Goal: Task Accomplishment & Management: Manage account settings

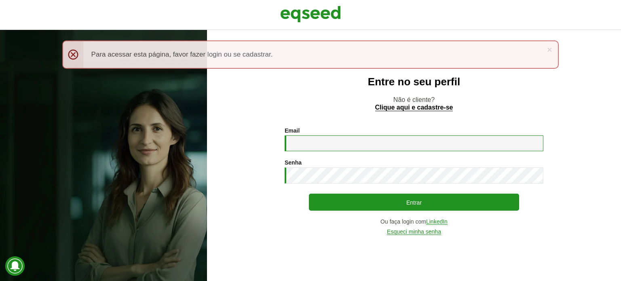
click at [361, 143] on input "Email *" at bounding box center [413, 143] width 259 height 16
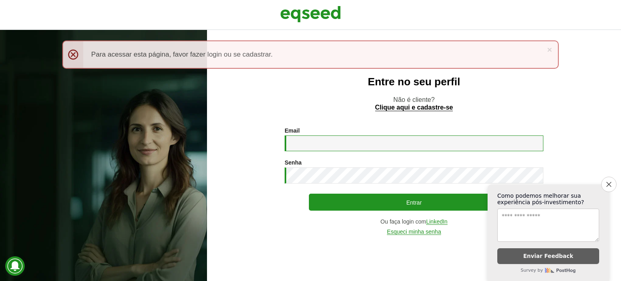
click at [310, 145] on input "Email *" at bounding box center [413, 143] width 259 height 16
type input "**********"
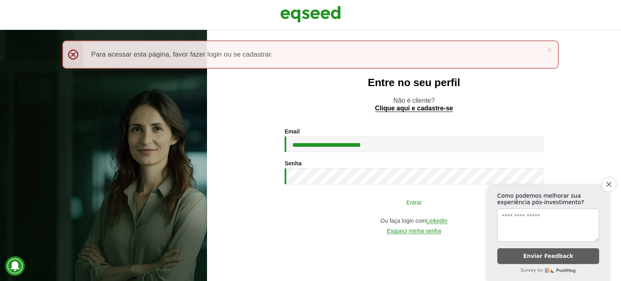
click at [405, 204] on button "Entrar" at bounding box center [414, 201] width 210 height 15
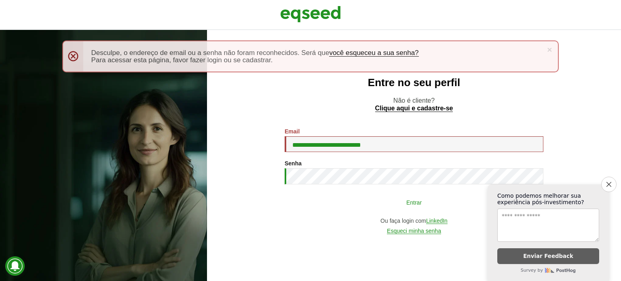
click at [411, 202] on button "Entrar" at bounding box center [414, 201] width 210 height 15
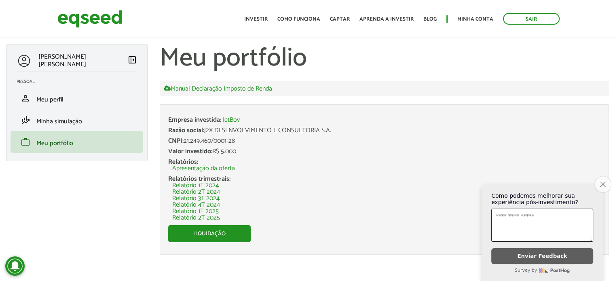
click at [601, 181] on icon "Close survey" at bounding box center [602, 183] width 5 height 5
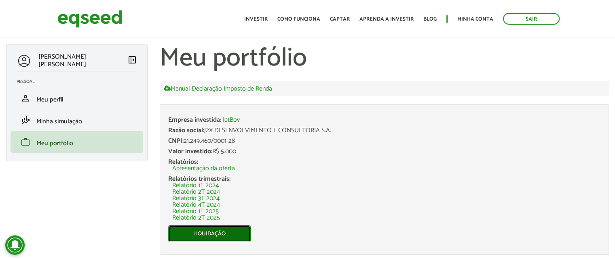
click at [207, 236] on link "Liquidação" at bounding box center [209, 233] width 82 height 17
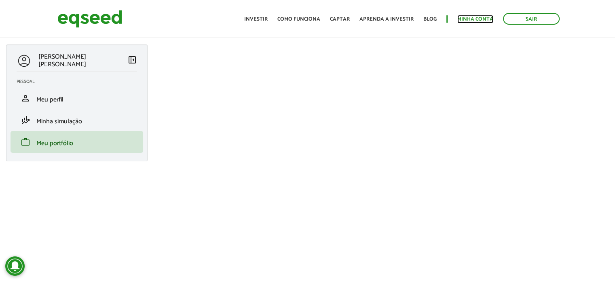
click at [470, 21] on link "Minha conta" at bounding box center [475, 19] width 36 height 5
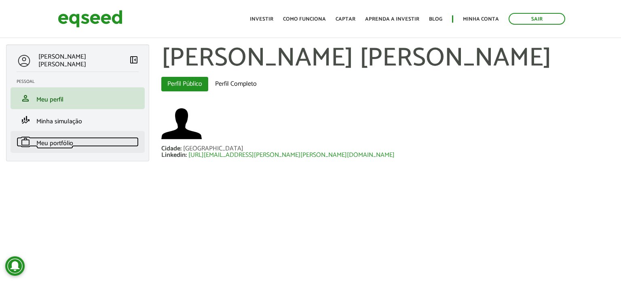
click at [47, 143] on span "Meu portfólio" at bounding box center [54, 143] width 37 height 11
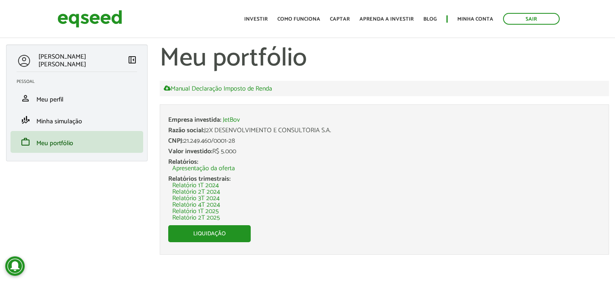
scroll to position [2, 0]
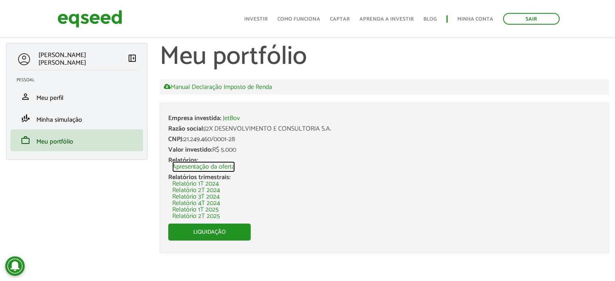
click at [207, 167] on link "Apresentação da oferta" at bounding box center [203, 167] width 63 height 6
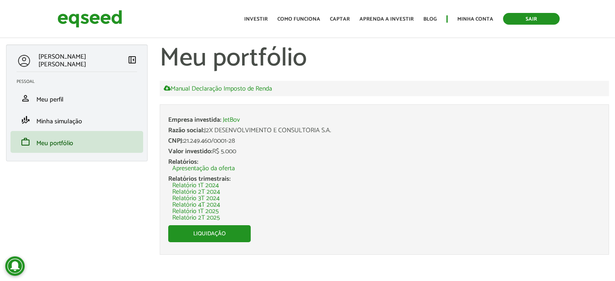
click at [529, 19] on link "Sair" at bounding box center [531, 19] width 57 height 12
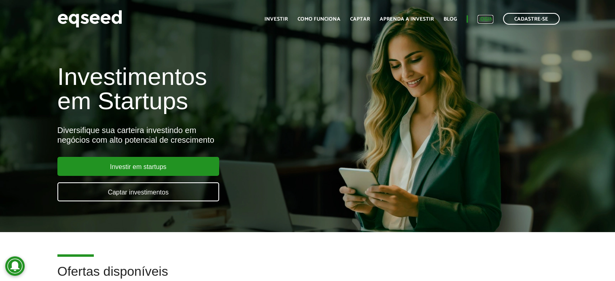
click at [482, 18] on link "Login" at bounding box center [485, 19] width 16 height 5
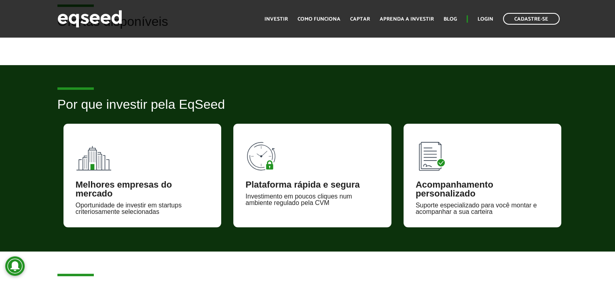
scroll to position [216, 0]
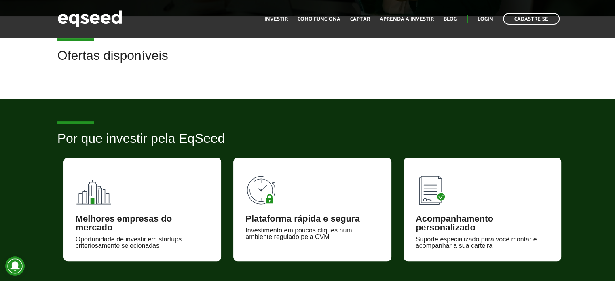
drag, startPoint x: 582, startPoint y: 0, endPoint x: 382, endPoint y: 82, distance: 216.2
click at [382, 82] on article "Ofertas disponíveis" at bounding box center [307, 57] width 615 height 83
click at [487, 19] on link "Login" at bounding box center [485, 19] width 16 height 5
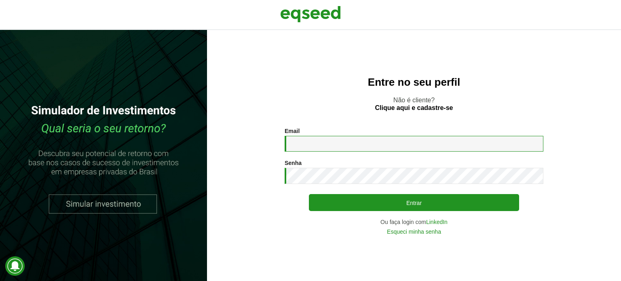
click at [323, 145] on input "Email *" at bounding box center [413, 144] width 259 height 16
type input "**********"
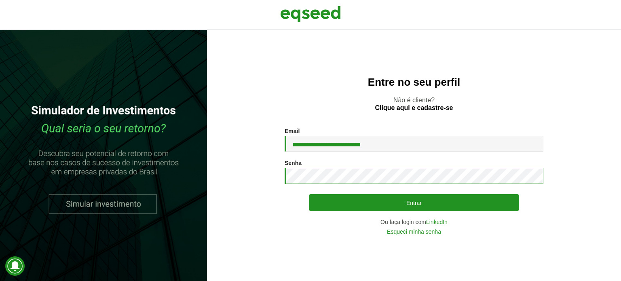
click at [255, 178] on section "**********" at bounding box center [413, 181] width 381 height 107
drag, startPoint x: 373, startPoint y: 143, endPoint x: 278, endPoint y: 148, distance: 95.9
click at [278, 148] on section "**********" at bounding box center [413, 181] width 381 height 107
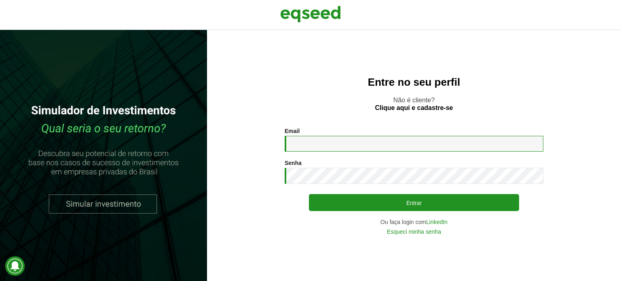
click at [351, 145] on input "Email *" at bounding box center [413, 144] width 259 height 16
type input "**********"
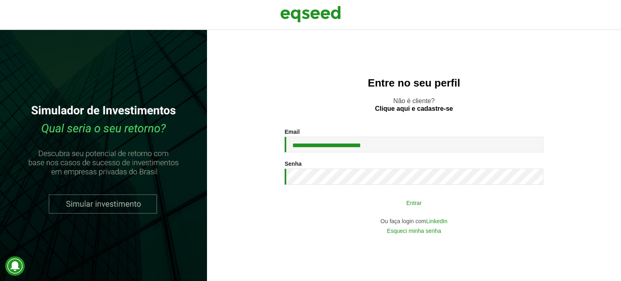
click at [423, 202] on button "Entrar" at bounding box center [414, 202] width 210 height 15
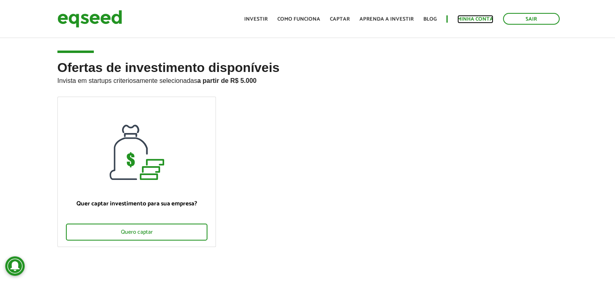
click at [474, 21] on link "Minha conta" at bounding box center [475, 19] width 36 height 5
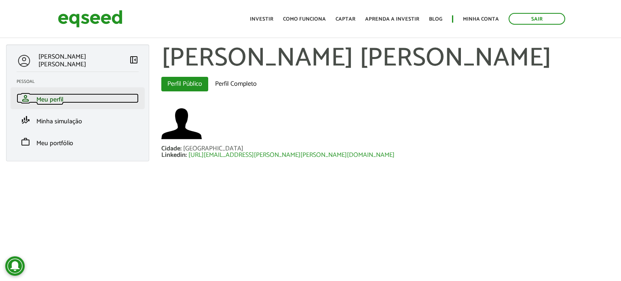
click at [45, 99] on span "Meu perfil" at bounding box center [49, 99] width 27 height 11
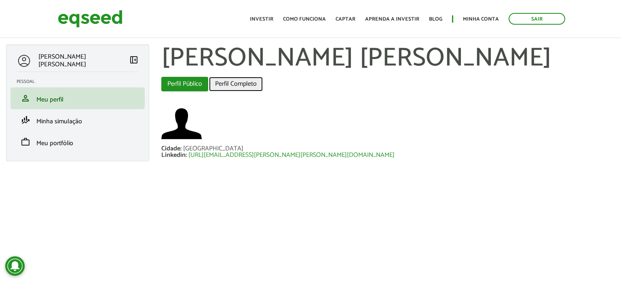
click at [240, 84] on link "Perfil Completo" at bounding box center [236, 84] width 54 height 15
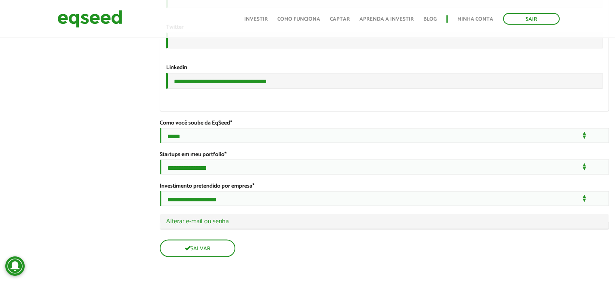
scroll to position [1522, 0]
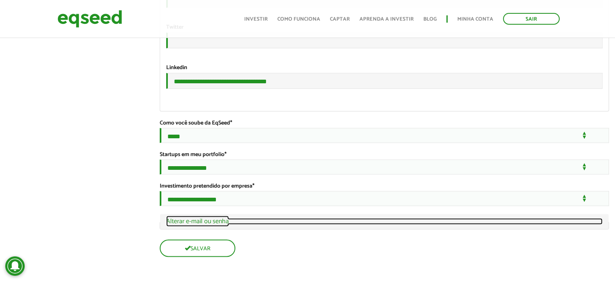
click at [204, 223] on link "Ocultar Alterar e-mail ou senha" at bounding box center [384, 221] width 436 height 6
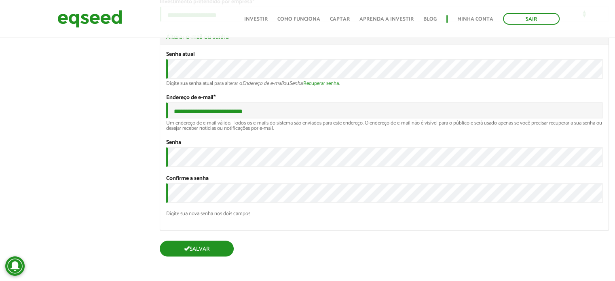
scroll to position [1709, 0]
click at [208, 251] on button "Salvar" at bounding box center [197, 249] width 74 height 16
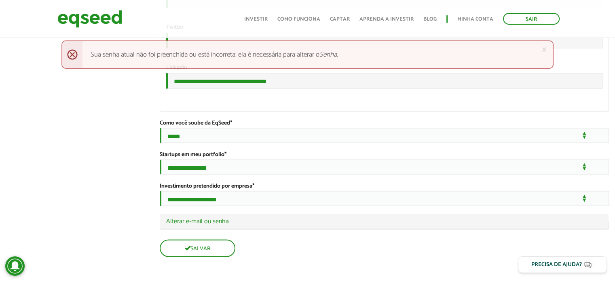
scroll to position [1521, 0]
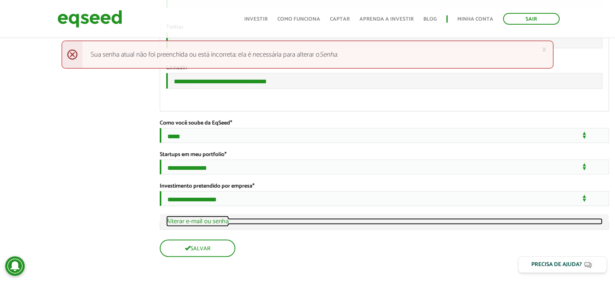
click at [245, 224] on link "Ocultar Alterar e-mail ou senha" at bounding box center [384, 221] width 436 height 6
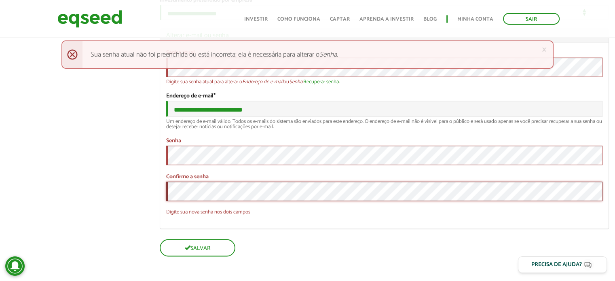
scroll to position [1709, 0]
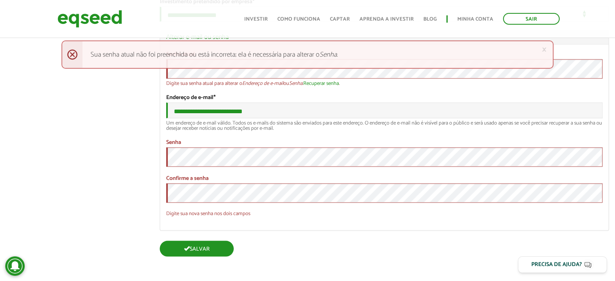
click at [201, 251] on button "Salvar" at bounding box center [197, 249] width 74 height 16
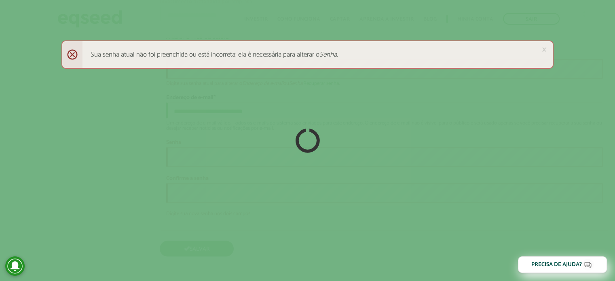
scroll to position [1708, 0]
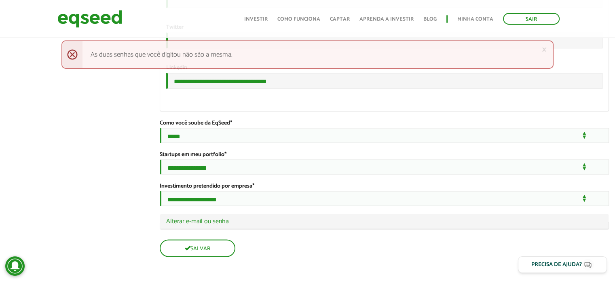
scroll to position [1521, 0]
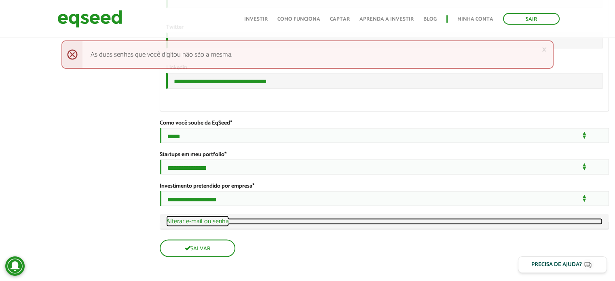
click at [189, 222] on link "Ocultar Alterar e-mail ou senha" at bounding box center [384, 221] width 436 height 6
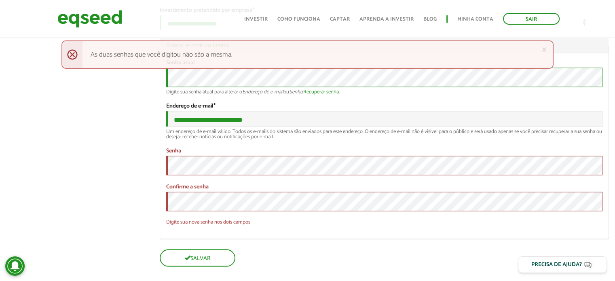
scroll to position [1699, 0]
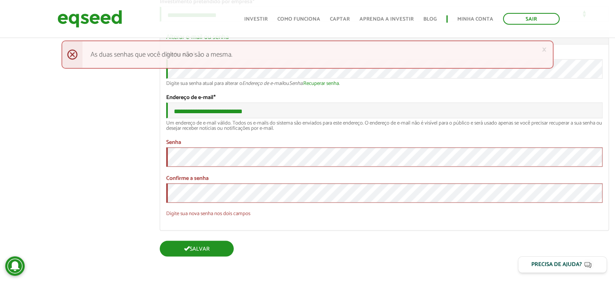
click at [205, 257] on button "Salvar" at bounding box center [197, 249] width 74 height 16
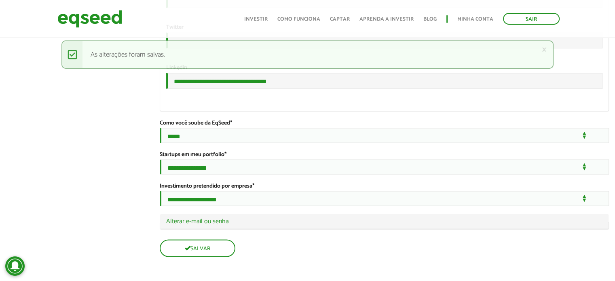
scroll to position [1459, 0]
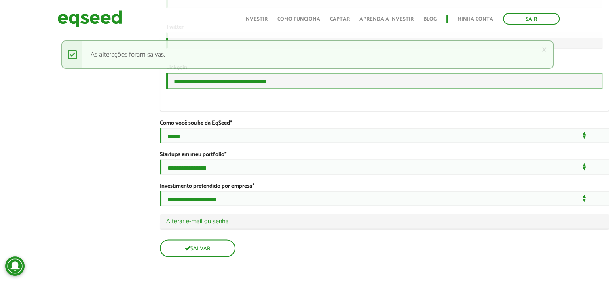
click at [409, 89] on input "**********" at bounding box center [384, 81] width 436 height 16
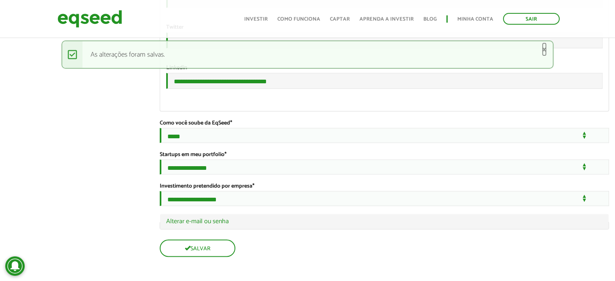
click at [544, 50] on link "×" at bounding box center [544, 49] width 5 height 8
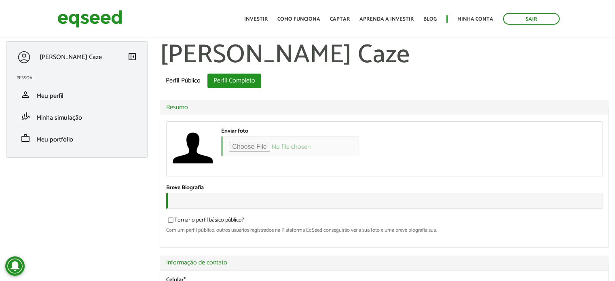
scroll to position [0, 0]
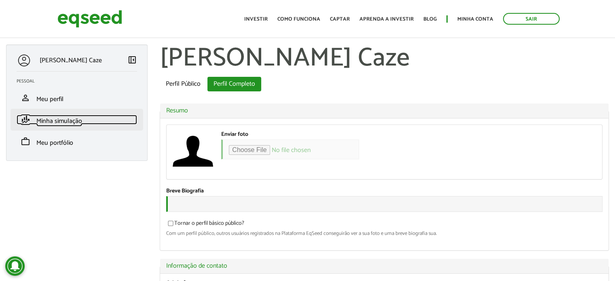
click at [48, 120] on span "Minha simulação" at bounding box center [59, 121] width 46 height 11
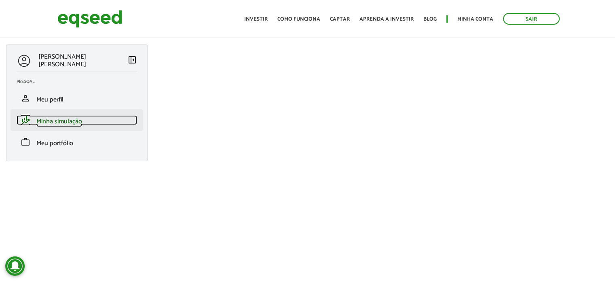
click at [68, 121] on span "Minha simulação" at bounding box center [59, 121] width 46 height 11
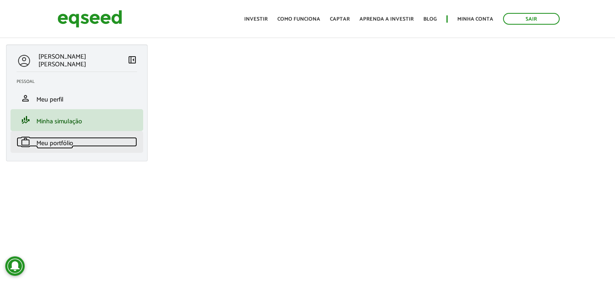
click at [44, 145] on span "Meu portfólio" at bounding box center [54, 143] width 37 height 11
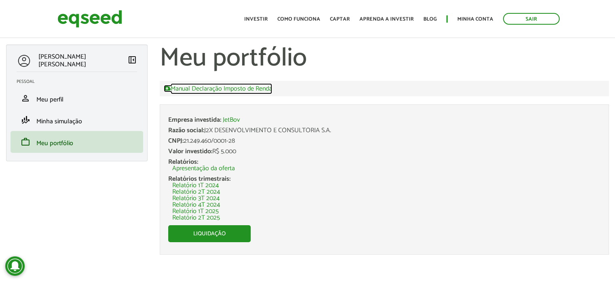
click at [232, 89] on link "Manual Declaração Imposto de Renda" at bounding box center [218, 88] width 108 height 7
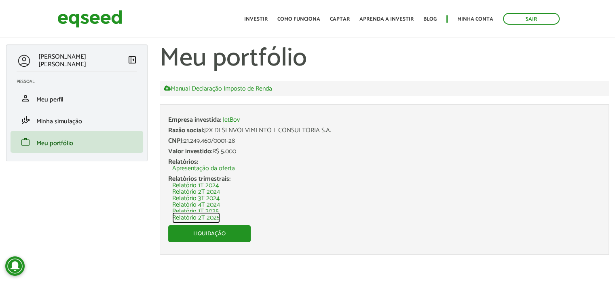
click at [202, 219] on link "Relatório 2T 2025" at bounding box center [196, 218] width 48 height 6
click at [296, 19] on link "Como funciona" at bounding box center [298, 19] width 43 height 5
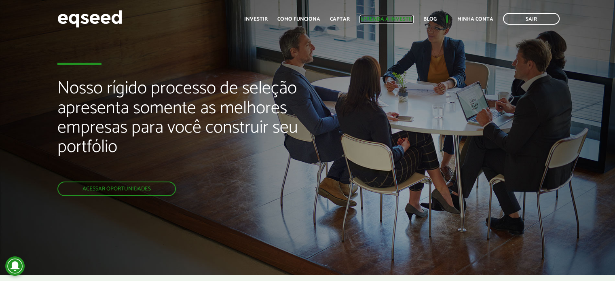
click at [389, 17] on link "Aprenda a investir" at bounding box center [386, 19] width 54 height 5
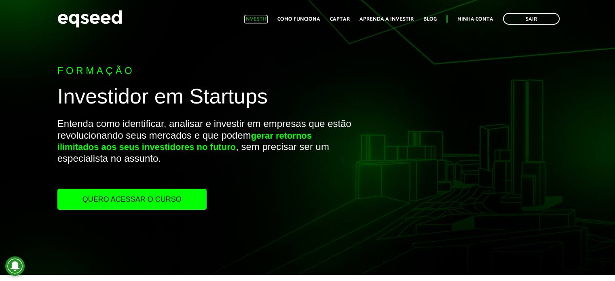
click at [263, 17] on link "Investir" at bounding box center [255, 19] width 23 height 5
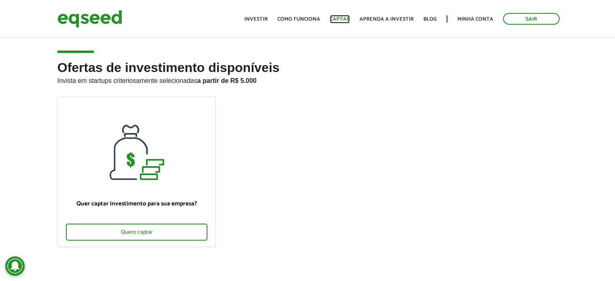
click at [339, 20] on link "Captar" at bounding box center [340, 19] width 20 height 5
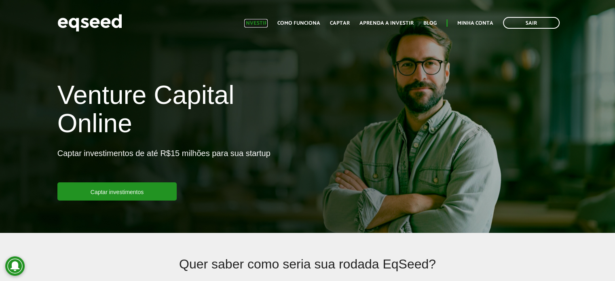
click at [263, 23] on link "Investir" at bounding box center [255, 23] width 23 height 5
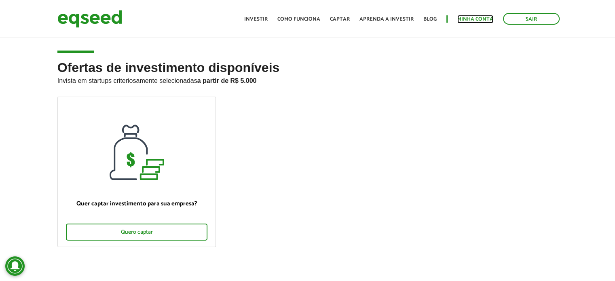
click at [467, 18] on link "Minha conta" at bounding box center [475, 19] width 36 height 5
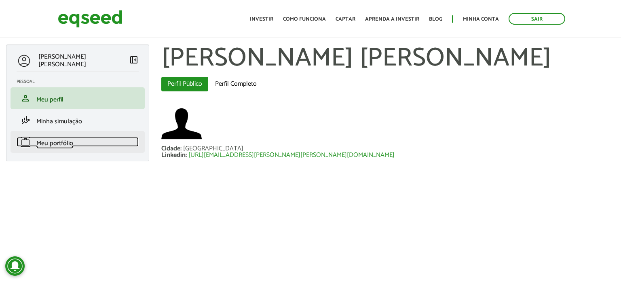
click at [43, 146] on span "Meu portfólio" at bounding box center [54, 143] width 37 height 11
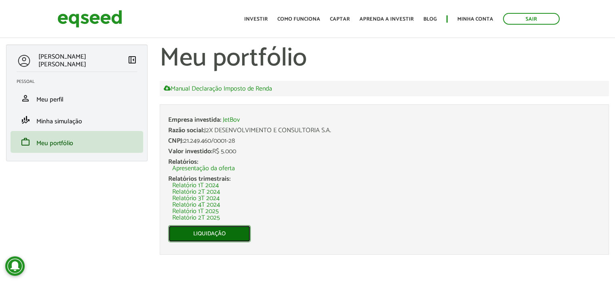
click at [209, 235] on link "Liquidação" at bounding box center [209, 233] width 82 height 17
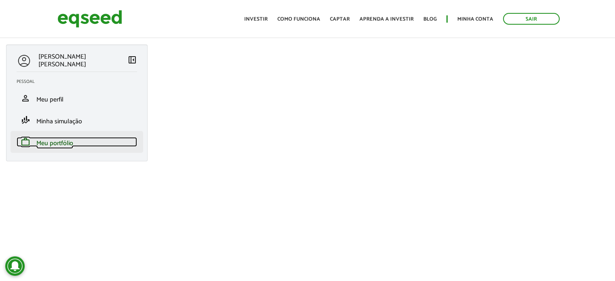
click at [59, 141] on span "Meu portfólio" at bounding box center [54, 143] width 37 height 11
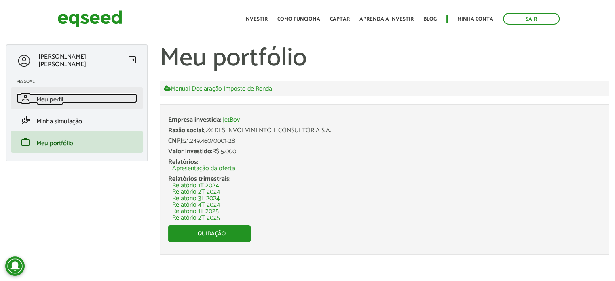
click at [51, 98] on span "Meu perfil" at bounding box center [49, 99] width 27 height 11
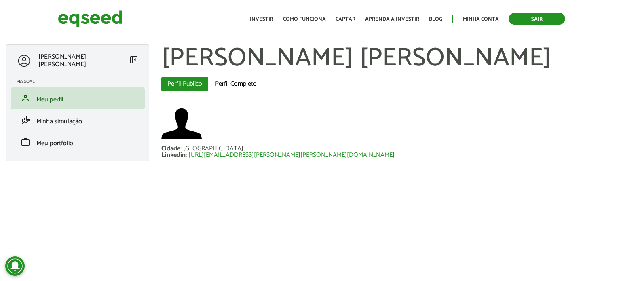
click at [530, 22] on link "Sair" at bounding box center [536, 19] width 57 height 12
